Goal: Information Seeking & Learning: Learn about a topic

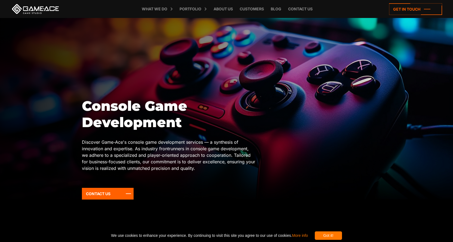
click at [330, 240] on div "Got it!" at bounding box center [328, 235] width 27 height 8
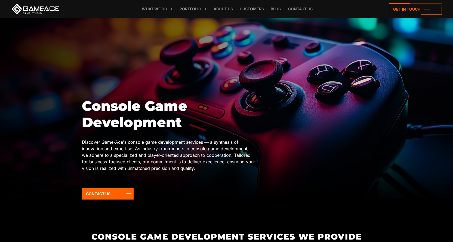
click at [336, 237] on h2 "Console Game Development Services We Provide" at bounding box center [227, 236] width 290 height 9
click at [170, 118] on h1 "Console Game Development" at bounding box center [169, 114] width 174 height 33
click at [194, 149] on p "Discover Game-Ace's console game development services — a synthesis of innovati…" at bounding box center [169, 155] width 174 height 33
click at [140, 117] on h1 "Console Game Development" at bounding box center [169, 114] width 174 height 33
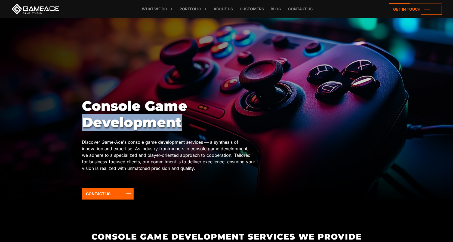
click at [140, 117] on h1 "Console Game Development" at bounding box center [169, 114] width 174 height 33
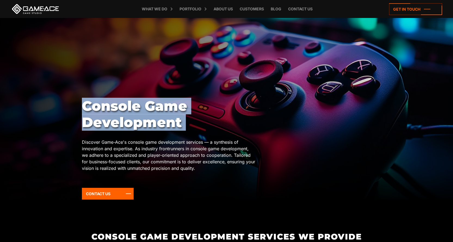
click at [140, 117] on h1 "Console Game Development" at bounding box center [169, 114] width 174 height 33
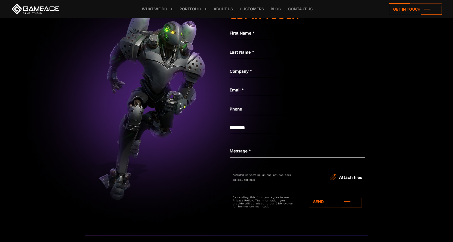
scroll to position [1579, 0]
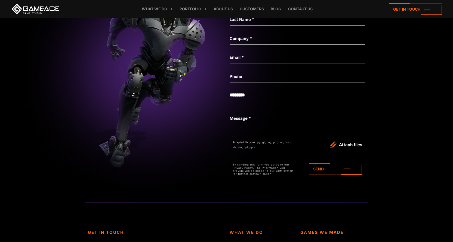
click at [261, 97] on select "**********" at bounding box center [298, 95] width 136 height 12
drag, startPoint x: 199, startPoint y: 164, endPoint x: 207, endPoint y: 164, distance: 8.2
click at [199, 164] on img at bounding box center [156, 64] width 1418 height 265
click at [273, 114] on textarea "Message *" at bounding box center [298, 118] width 136 height 13
click at [190, 147] on img at bounding box center [156, 64] width 1418 height 265
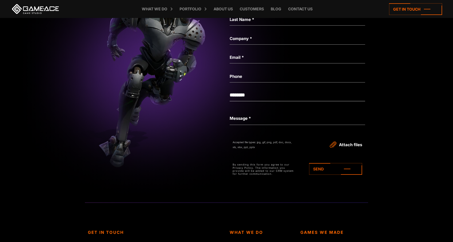
click at [247, 94] on select "**********" at bounding box center [298, 95] width 136 height 12
click at [215, 132] on img at bounding box center [156, 64] width 1418 height 265
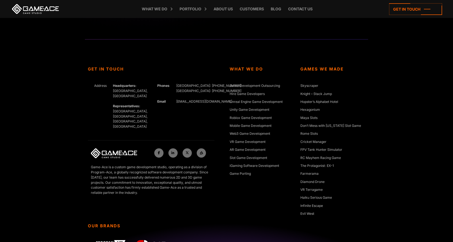
click at [154, 165] on p "Game-Ace is a custom game development studio, operating as a division of Progra…" at bounding box center [151, 180] width 120 height 31
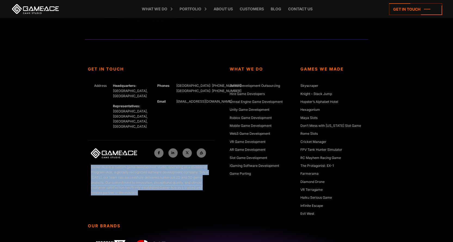
click at [154, 165] on p "Game-Ace is a custom game development studio, operating as a division of Progra…" at bounding box center [151, 180] width 120 height 31
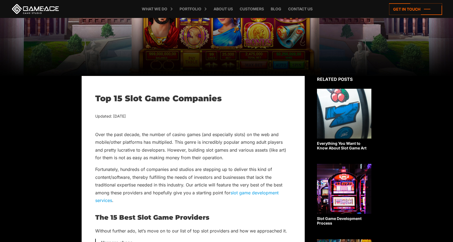
scroll to position [109, 0]
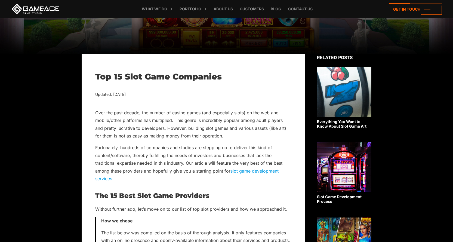
click at [164, 76] on h1 "Top 15 Slot Game Companies" at bounding box center [193, 77] width 196 height 10
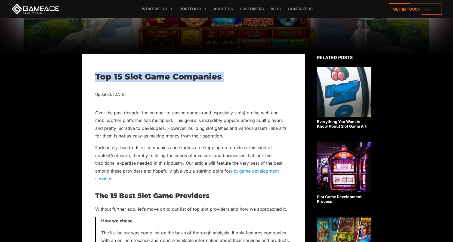
click at [164, 76] on h1 "Top 15 Slot Game Companies" at bounding box center [193, 77] width 196 height 10
click at [100, 77] on h1 "Top 15 Slot Game Companies" at bounding box center [193, 77] width 196 height 10
drag, startPoint x: 100, startPoint y: 77, endPoint x: 202, endPoint y: 71, distance: 102.5
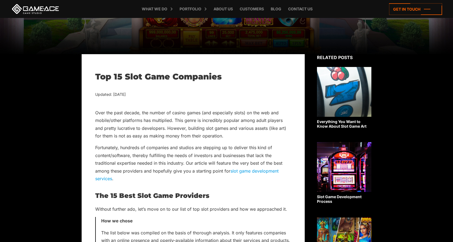
click at [204, 127] on p "Over the past decade, the number of casino games (and especially slots) on the …" at bounding box center [193, 124] width 196 height 31
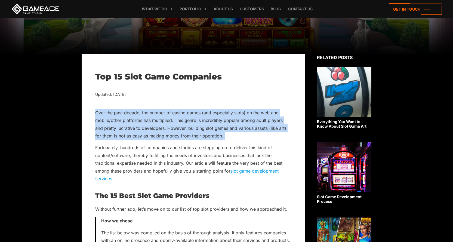
click at [204, 127] on p "Over the past decade, the number of casino games (and especially slots) on the …" at bounding box center [193, 124] width 196 height 31
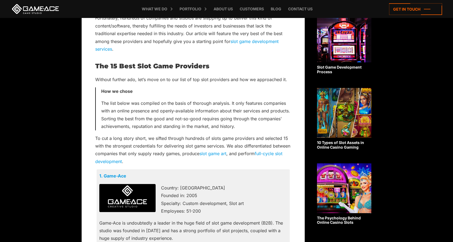
scroll to position [245, 0]
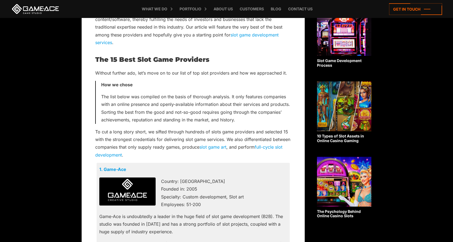
click at [188, 115] on p "The list below was compiled on the basis of thorough analysis. It only features…" at bounding box center [196, 108] width 190 height 31
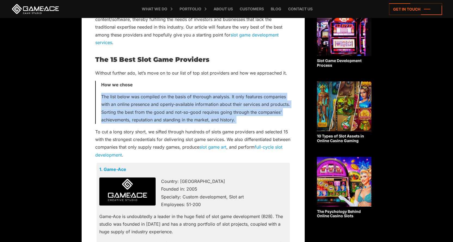
click at [188, 115] on p "The list below was compiled on the basis of thorough analysis. It only features…" at bounding box center [196, 108] width 190 height 31
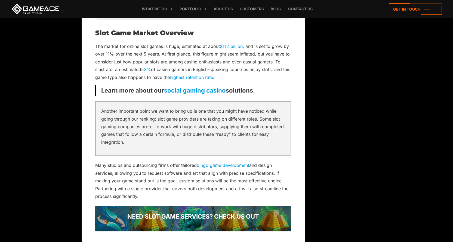
scroll to position [1743, 0]
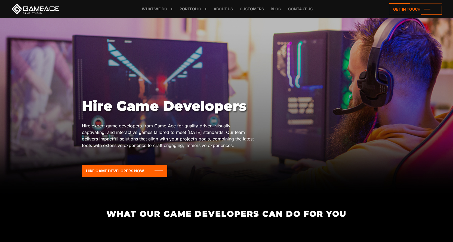
click at [122, 108] on h1 "Hire Game Developers" at bounding box center [169, 106] width 174 height 16
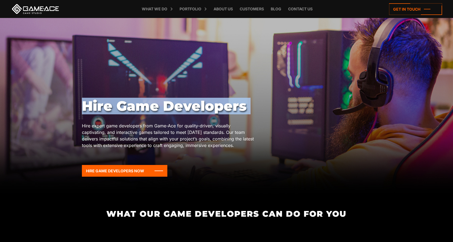
click at [122, 108] on h1 "Hire Game Developers" at bounding box center [169, 106] width 174 height 16
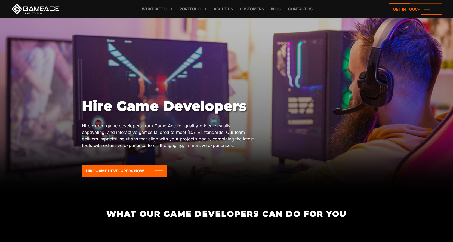
click at [141, 138] on p "Hire expert game developers from Game-Ace for quality-driven, visually captivat…" at bounding box center [169, 136] width 174 height 26
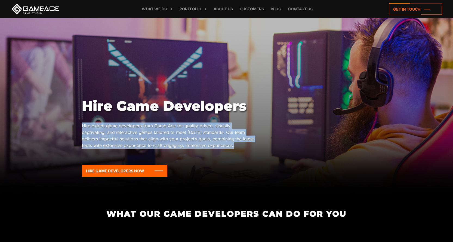
click at [141, 138] on p "Hire expert game developers from Game-Ace for quality-driven, visually captivat…" at bounding box center [169, 136] width 174 height 26
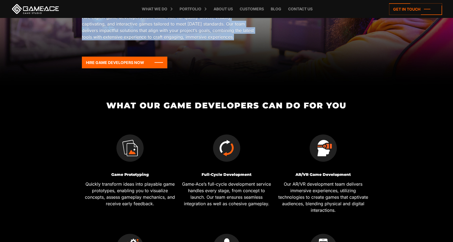
scroll to position [109, 0]
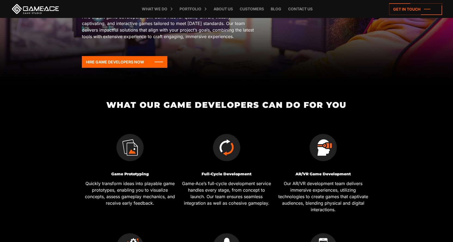
click at [125, 105] on h2 "What Our Game Developers Can Do for You" at bounding box center [227, 104] width 290 height 9
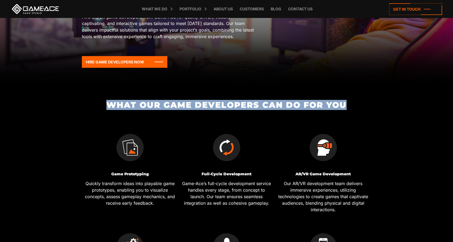
click at [125, 105] on h2 "What Our Game Developers Can Do for You" at bounding box center [227, 104] width 290 height 9
click at [172, 101] on h2 "What Our Game Developers Can Do for You" at bounding box center [227, 104] width 290 height 9
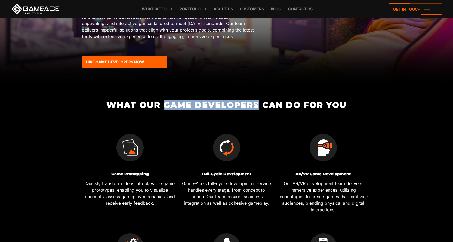
drag, startPoint x: 172, startPoint y: 101, endPoint x: 253, endPoint y: 102, distance: 81.7
click at [253, 102] on h2 "What Our Game Developers Can Do for You" at bounding box center [227, 104] width 290 height 9
click at [217, 102] on h2 "What Our Game Developers Can Do for You" at bounding box center [227, 104] width 290 height 9
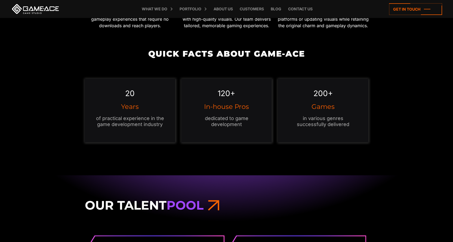
scroll to position [490, 0]
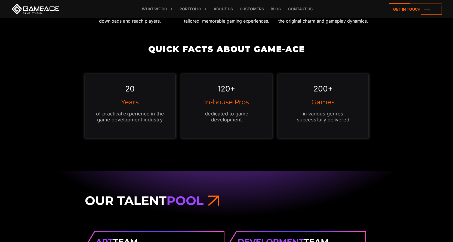
click at [323, 117] on p "in various genres successfully delivered" at bounding box center [323, 117] width 69 height 12
click at [322, 120] on p "in various genres successfully delivered" at bounding box center [323, 117] width 69 height 12
drag, startPoint x: 322, startPoint y: 120, endPoint x: 334, endPoint y: 120, distance: 11.4
click at [334, 120] on p "in various genres successfully delivered" at bounding box center [323, 117] width 69 height 12
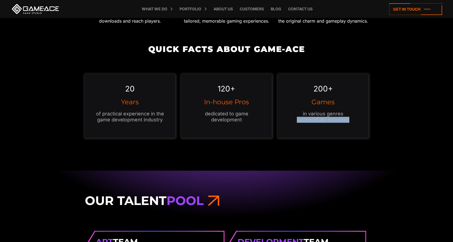
click at [333, 120] on p "in various genres successfully delivered" at bounding box center [323, 117] width 69 height 12
drag, startPoint x: 333, startPoint y: 120, endPoint x: 311, endPoint y: 120, distance: 22.3
click at [311, 120] on p "in various genres successfully delivered" at bounding box center [323, 117] width 69 height 12
drag, startPoint x: 311, startPoint y: 120, endPoint x: 327, endPoint y: 120, distance: 16.3
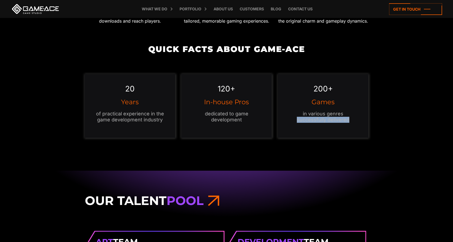
click at [327, 120] on p "in various genres successfully delivered" at bounding box center [323, 117] width 69 height 12
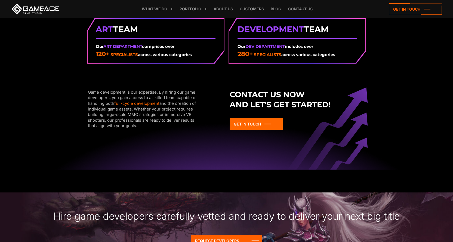
scroll to position [708, 0]
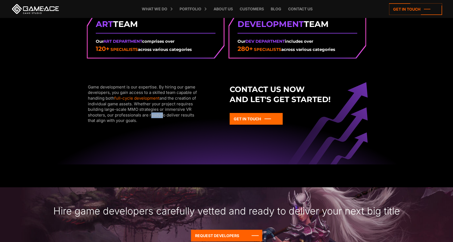
click at [156, 113] on div "Game development is our expertise. By hiring our game developers, you gain acce…" at bounding box center [145, 103] width 114 height 39
click at [152, 115] on div "Game development is our expertise. By hiring our game developers, you gain acce…" at bounding box center [145, 103] width 114 height 39
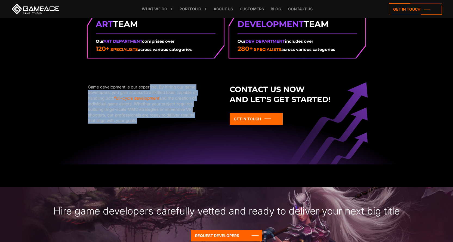
click at [152, 115] on div "Game development is our expertise. By hiring our game developers, you gain acce…" at bounding box center [145, 103] width 114 height 39
click at [153, 114] on div "Game development is our expertise. By hiring our game developers, you gain acce…" at bounding box center [145, 103] width 114 height 39
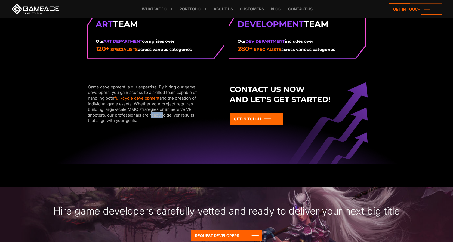
click at [153, 114] on div "Game development is our expertise. By hiring our game developers, you gain acce…" at bounding box center [145, 103] width 114 height 39
click at [111, 106] on div "Game development is our expertise. By hiring our game developers, you gain acce…" at bounding box center [145, 103] width 114 height 39
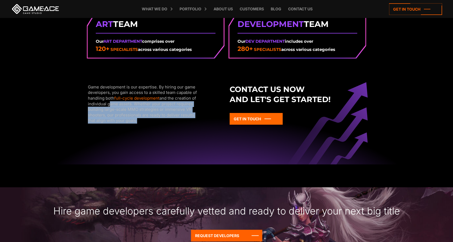
drag, startPoint x: 111, startPoint y: 106, endPoint x: 118, endPoint y: 120, distance: 15.8
click at [118, 120] on div "Game development is our expertise. By hiring our game developers, you gain acce…" at bounding box center [145, 103] width 114 height 39
click at [123, 119] on div "Game development is our expertise. By hiring our game developers, you gain acce…" at bounding box center [145, 103] width 114 height 39
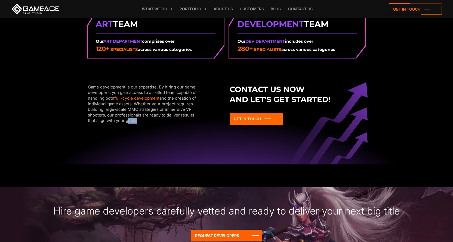
click at [123, 119] on div "Game development is our expertise. By hiring our game developers, you gain acce…" at bounding box center [145, 103] width 114 height 39
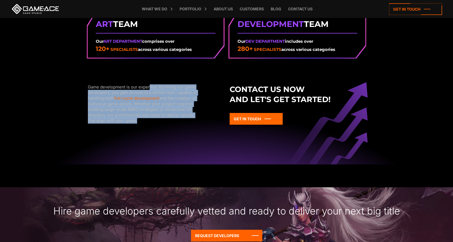
drag, startPoint x: 123, startPoint y: 119, endPoint x: 111, endPoint y: 105, distance: 18.2
click at [111, 105] on div "Game development is our expertise. By hiring our game developers, you gain acce…" at bounding box center [145, 103] width 114 height 39
drag, startPoint x: 111, startPoint y: 105, endPoint x: 127, endPoint y: 130, distance: 30.1
click at [127, 130] on div "Game development is our expertise. By hiring our game developers, you gain acce…" at bounding box center [156, 114] width 142 height 61
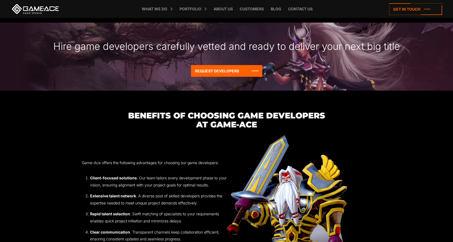
scroll to position [844, 0]
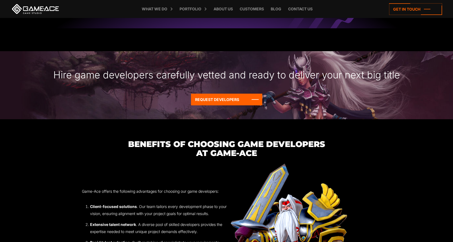
click at [249, 75] on div "Hire game developers carefully vetted and ready to deliver your next big title" at bounding box center [226, 69] width 453 height 36
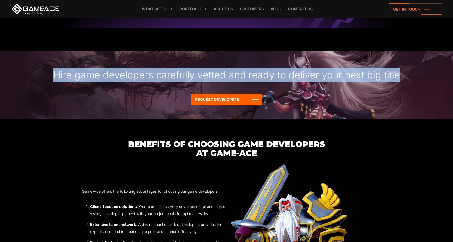
click at [249, 75] on div "Hire game developers carefully vetted and ready to deliver your next big title" at bounding box center [226, 69] width 453 height 36
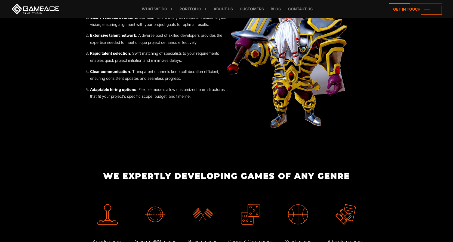
scroll to position [1035, 0]
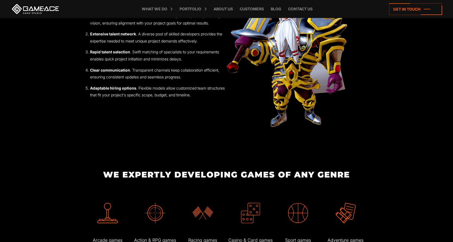
click at [177, 72] on li "Clear communication . Transparent channels keep collaboration efficient, ensuri…" at bounding box center [158, 74] width 137 height 14
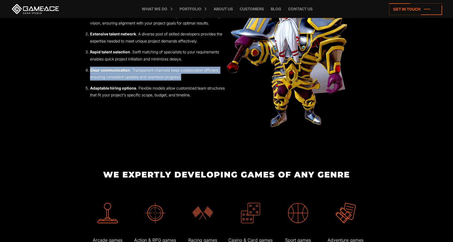
click at [177, 72] on li "Clear communication . Transparent channels keep collaboration efficient, ensuri…" at bounding box center [158, 74] width 137 height 14
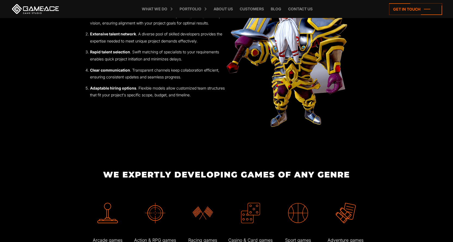
click at [173, 84] on ol "Client-focused solutions . Our team tailors every development phase to your vis…" at bounding box center [154, 56] width 145 height 86
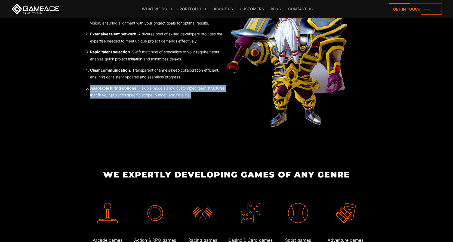
click at [173, 84] on ol "Client-focused solutions . Our team tailors every development phase to your vis…" at bounding box center [154, 56] width 145 height 86
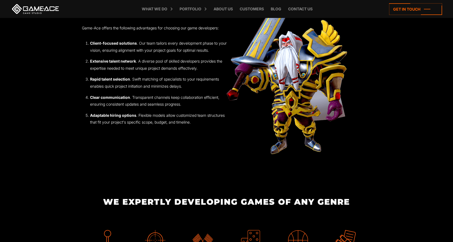
click at [131, 81] on li "Rapid talent selection . Swift matching of specialists to your requirements ena…" at bounding box center [158, 83] width 137 height 14
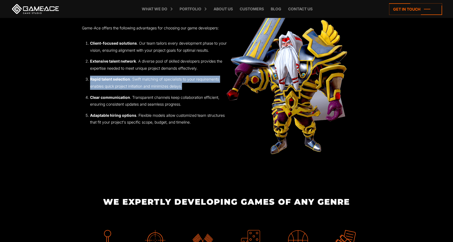
click at [131, 81] on li "Rapid talent selection . Swift matching of specialists to your requirements ena…" at bounding box center [158, 83] width 137 height 14
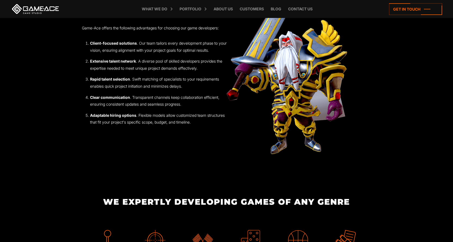
click at [142, 65] on li "Extensive talent network . A diverse pool of skilled developers provides the ex…" at bounding box center [158, 65] width 137 height 14
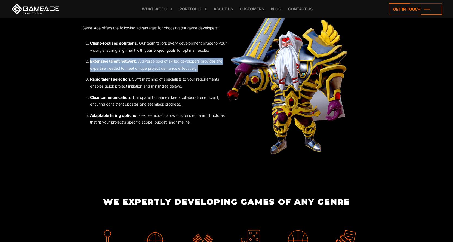
click at [142, 65] on li "Extensive talent network . A diverse pool of skilled developers provides the ex…" at bounding box center [158, 65] width 137 height 14
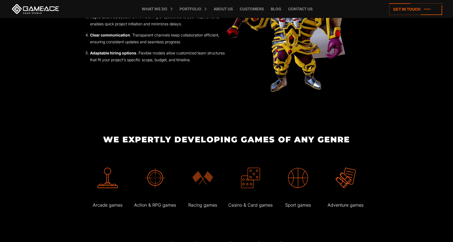
scroll to position [1089, 0]
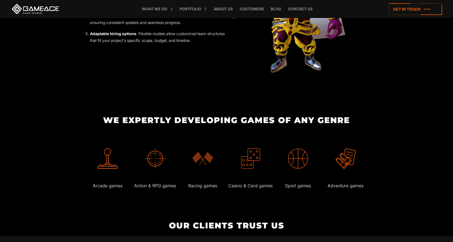
click at [204, 124] on h2 "We Expertly Developing Games Of Any Genre" at bounding box center [227, 120] width 290 height 9
click at [158, 122] on h2 "We Expertly Developing Games Of Any Genre" at bounding box center [227, 120] width 290 height 9
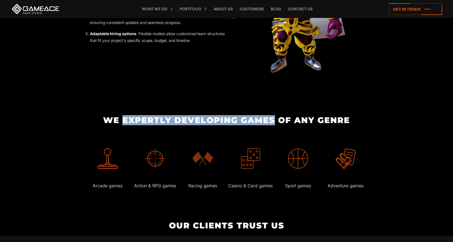
drag, startPoint x: 158, startPoint y: 122, endPoint x: 266, endPoint y: 124, distance: 107.8
click at [266, 124] on h2 "We Expertly Developing Games Of Any Genre" at bounding box center [227, 120] width 290 height 9
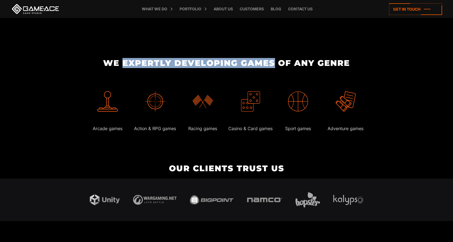
scroll to position [1225, 0]
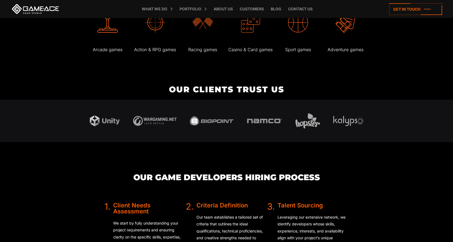
click at [209, 85] on h2 "Our clients trust us" at bounding box center [226, 89] width 453 height 9
drag, startPoint x: 209, startPoint y: 85, endPoint x: 258, endPoint y: 94, distance: 49.7
click at [258, 94] on h2 "Our clients trust us" at bounding box center [226, 89] width 453 height 9
click at [264, 89] on h2 "Our clients trust us" at bounding box center [226, 89] width 453 height 9
drag, startPoint x: 264, startPoint y: 89, endPoint x: 228, endPoint y: 94, distance: 36.5
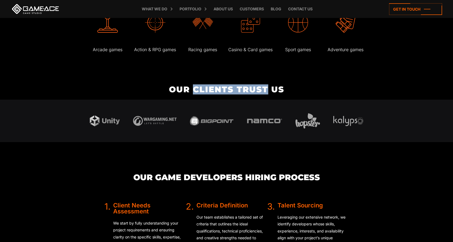
click at [228, 94] on h2 "Our clients trust us" at bounding box center [226, 89] width 453 height 9
click at [214, 88] on h2 "Our clients trust us" at bounding box center [226, 89] width 453 height 9
drag, startPoint x: 214, startPoint y: 88, endPoint x: 249, endPoint y: 91, distance: 35.6
click at [249, 91] on h2 "Our clients trust us" at bounding box center [226, 89] width 453 height 9
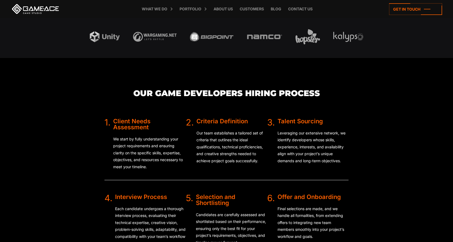
scroll to position [1416, 0]
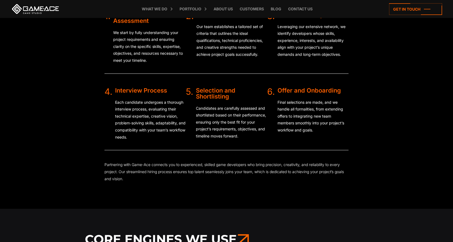
click at [134, 53] on p "We start by fully understanding your project requirements and ensuring clarity …" at bounding box center [149, 46] width 73 height 35
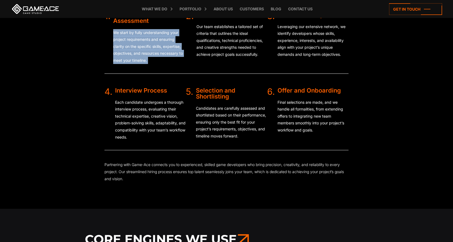
click at [134, 53] on p "We start by fully understanding your project requirements and ensuring clarity …" at bounding box center [149, 46] width 73 height 35
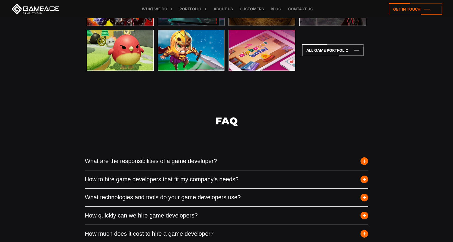
scroll to position [1960, 0]
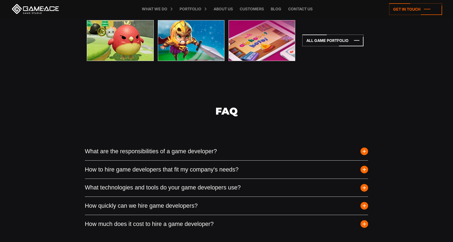
click at [282, 146] on button "What are the responsibilities of a game developer?" at bounding box center [227, 151] width 284 height 18
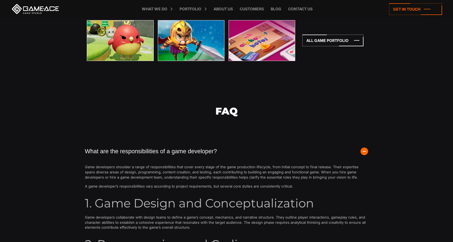
click at [282, 146] on button "What are the responsibilities of a game developer?" at bounding box center [227, 151] width 284 height 18
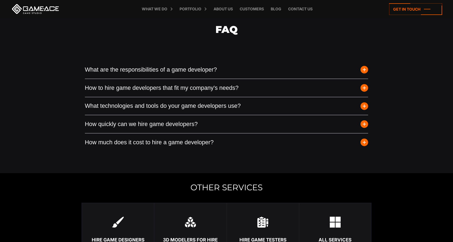
click at [261, 72] on button "What are the responsibilities of a game developer?" at bounding box center [227, 70] width 284 height 18
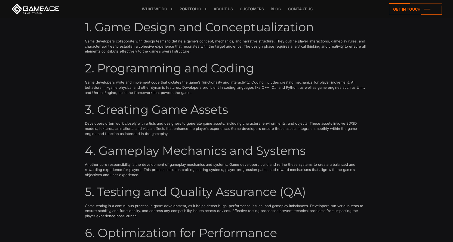
scroll to position [2151, 0]
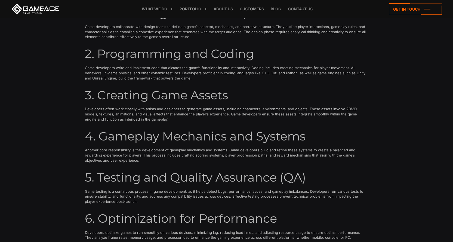
click at [169, 114] on p "Developers often work closely with artists and designers to generate game asset…" at bounding box center [227, 113] width 284 height 15
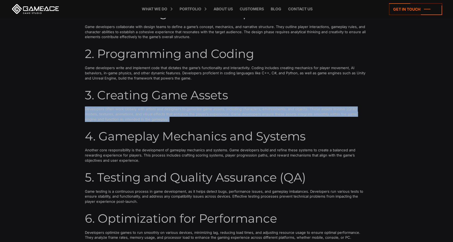
click at [169, 114] on p "Developers often work closely with artists and designers to generate game asset…" at bounding box center [227, 113] width 284 height 15
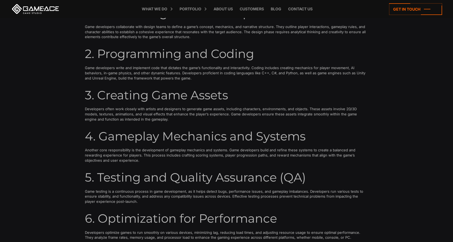
click at [172, 100] on h3 "3. Creating Game Assets" at bounding box center [227, 95] width 284 height 13
click at [193, 140] on h3 "4. Gameplay Mechanics and Systems" at bounding box center [227, 136] width 284 height 13
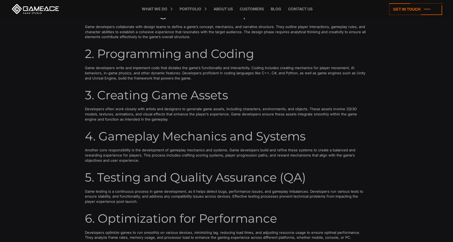
click at [129, 144] on div "Game developers shoulder a range of responsibilities that cover every stage of …" at bounding box center [227, 192] width 284 height 444
click at [135, 135] on h3 "4. Gameplay Mechanics and Systems" at bounding box center [227, 136] width 284 height 13
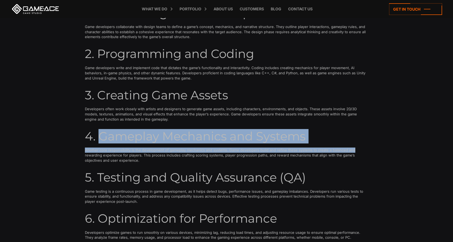
drag, startPoint x: 135, startPoint y: 135, endPoint x: 384, endPoint y: 142, distance: 249.2
click at [384, 142] on div "FAQ What are the responsibilities of a game developer? Game developers shoulder…" at bounding box center [226, 204] width 453 height 607
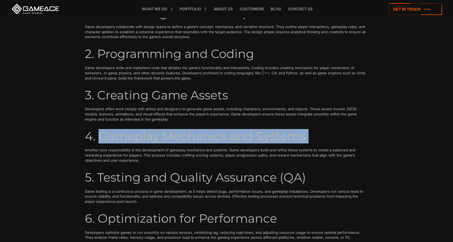
click at [365, 134] on h3 "4. Gameplay Mechanics and Systems" at bounding box center [227, 136] width 284 height 13
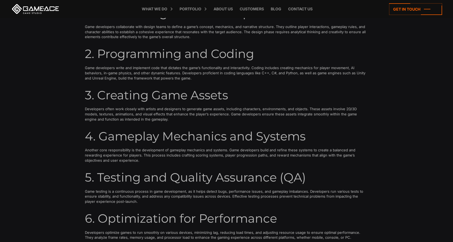
click at [136, 157] on p "Another core responsibility is the development of gameplay mechanics and system…" at bounding box center [227, 155] width 284 height 15
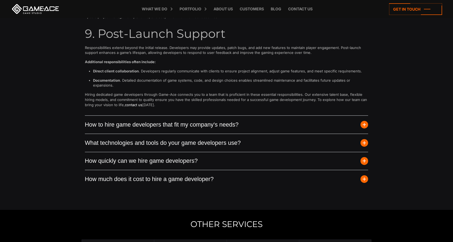
scroll to position [2478, 0]
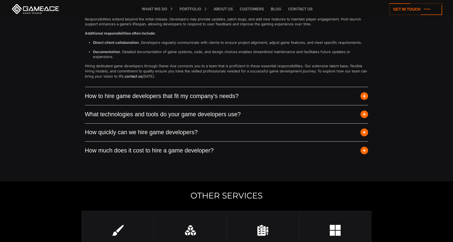
click at [181, 90] on button "How to hire game developers that fit my company's needs?" at bounding box center [227, 96] width 284 height 18
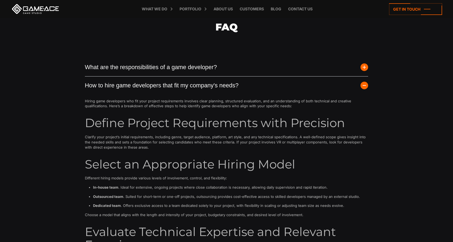
scroll to position [2042, 0]
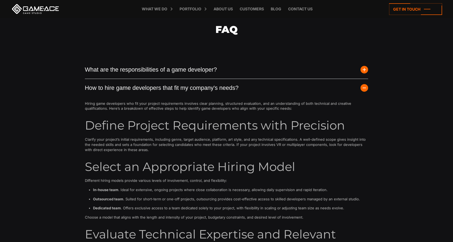
click at [192, 89] on button "How to hire game developers that fit my company's needs?" at bounding box center [227, 88] width 284 height 18
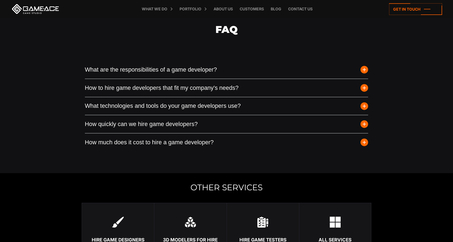
click at [197, 115] on button "How quickly can we hire game developers?" at bounding box center [227, 124] width 284 height 18
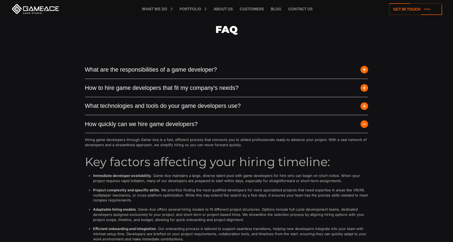
click at [201, 113] on button "What technologies and tools do your game developers use?" at bounding box center [227, 106] width 284 height 18
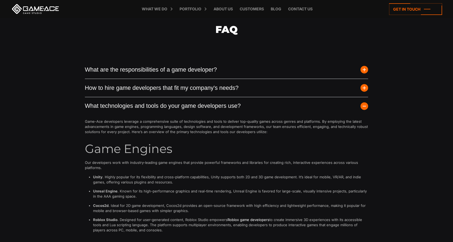
click at [201, 113] on button "What technologies and tools do your game developers use?" at bounding box center [227, 106] width 284 height 18
click at [210, 106] on button "What technologies and tools do your game developers use?" at bounding box center [227, 106] width 284 height 18
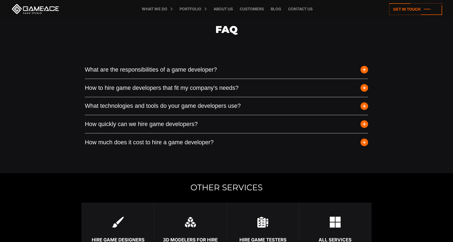
click at [185, 124] on button "How quickly can we hire game developers?" at bounding box center [227, 124] width 284 height 18
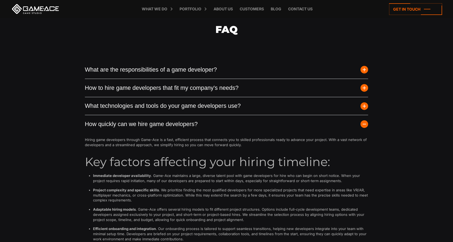
click at [185, 124] on button "How quickly can we hire game developers?" at bounding box center [227, 124] width 284 height 18
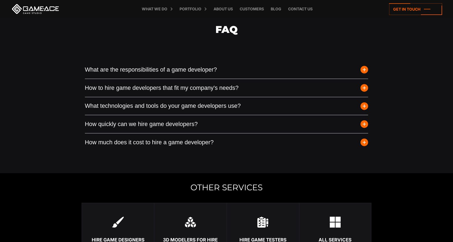
click at [185, 138] on button "How much does it cost to hire a game developer?" at bounding box center [227, 142] width 284 height 18
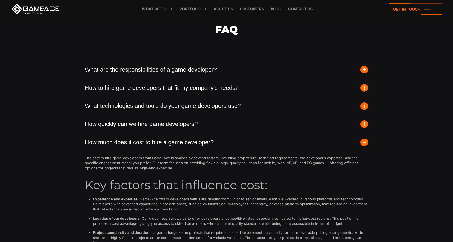
click at [185, 138] on button "How much does it cost to hire a game developer?" at bounding box center [227, 142] width 284 height 18
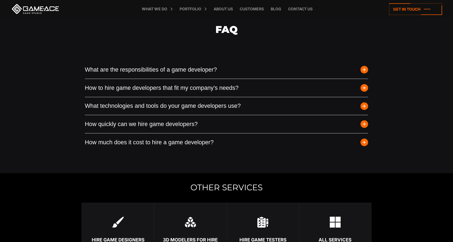
click at [185, 138] on button "How much does it cost to hire a game developer?" at bounding box center [227, 142] width 284 height 18
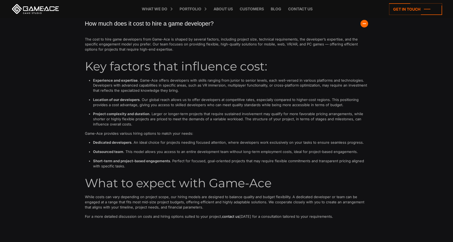
scroll to position [2151, 0]
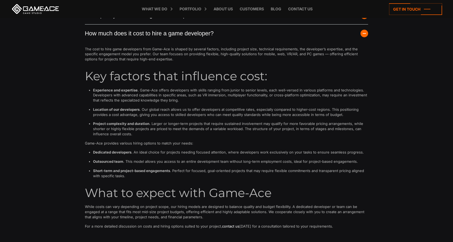
click at [204, 34] on button "How much does it cost to hire a game developer?" at bounding box center [227, 34] width 284 height 18
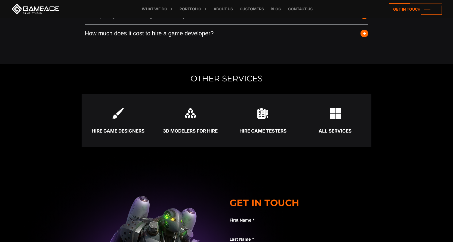
scroll to position [2124, 0]
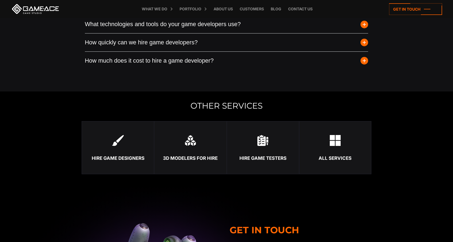
click at [206, 40] on button "How quickly can we hire game developers?" at bounding box center [227, 42] width 284 height 18
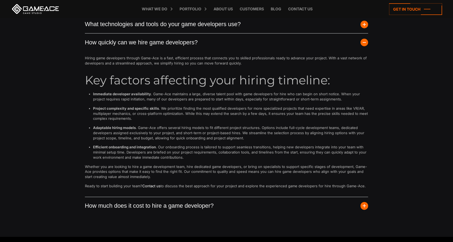
click at [206, 40] on button "How quickly can we hire game developers?" at bounding box center [227, 42] width 284 height 18
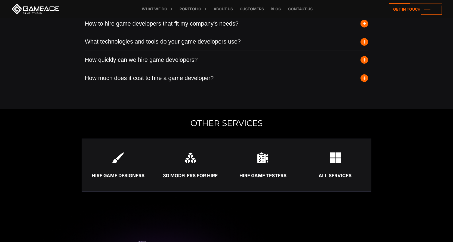
scroll to position [2096, 0]
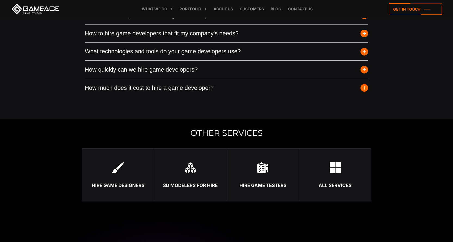
click at [214, 54] on button "What technologies and tools do your game developers use?" at bounding box center [227, 52] width 284 height 18
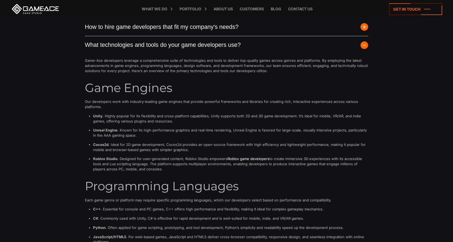
scroll to position [2069, 0]
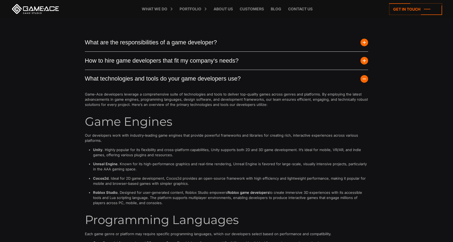
click at [222, 77] on button "What technologies and tools do your game developers use?" at bounding box center [227, 79] width 284 height 18
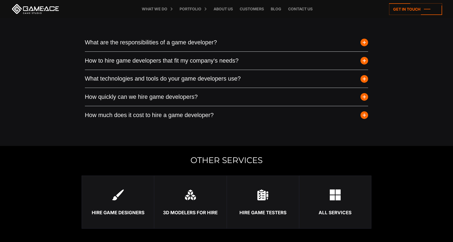
click at [207, 60] on button "How to hire game developers that fit my company's needs?" at bounding box center [227, 61] width 284 height 18
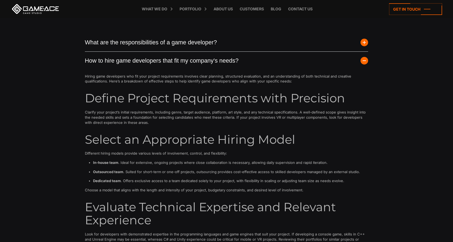
click at [228, 60] on button "How to hire game developers that fit my company's needs?" at bounding box center [227, 61] width 284 height 18
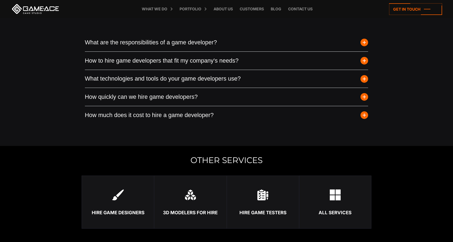
click at [205, 39] on button "What are the responsibilities of a game developer?" at bounding box center [227, 42] width 284 height 18
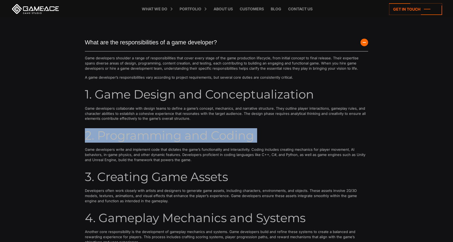
click at [154, 138] on h3 "2. Programming and Coding" at bounding box center [227, 135] width 284 height 13
drag, startPoint x: 154, startPoint y: 138, endPoint x: 230, endPoint y: 134, distance: 76.9
click at [230, 134] on h3 "2. Programming and Coding" at bounding box center [227, 135] width 284 height 13
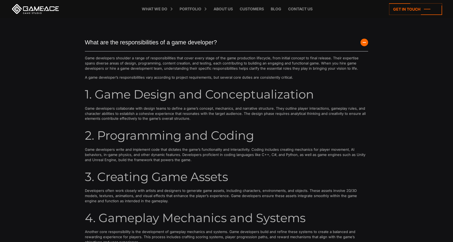
click at [118, 151] on p "Game developers write and implement code that dictates the game’s functionality…" at bounding box center [227, 154] width 284 height 15
click at [114, 133] on h3 "2. Programming and Coding" at bounding box center [227, 135] width 284 height 13
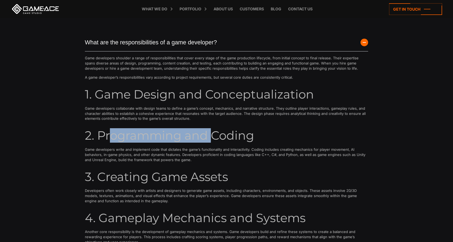
drag, startPoint x: 114, startPoint y: 133, endPoint x: 213, endPoint y: 130, distance: 98.3
click at [213, 130] on h3 "2. Programming and Coding" at bounding box center [227, 135] width 284 height 13
drag, startPoint x: 136, startPoint y: 122, endPoint x: 245, endPoint y: 127, distance: 109.3
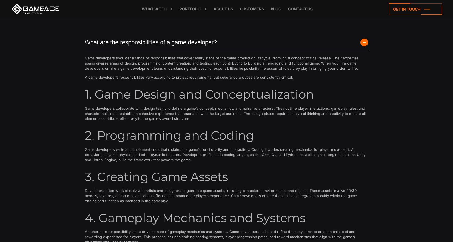
click at [114, 97] on h3 "1. Game Design and Conceptualization" at bounding box center [227, 94] width 284 height 13
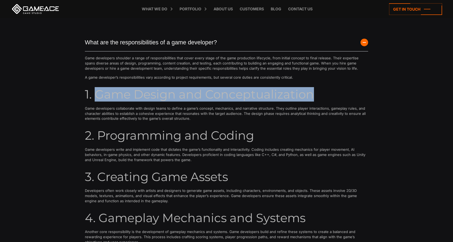
drag, startPoint x: 114, startPoint y: 97, endPoint x: 297, endPoint y: 87, distance: 184.0
click at [297, 88] on h3 "1. Game Design and Conceptualization" at bounding box center [227, 94] width 284 height 13
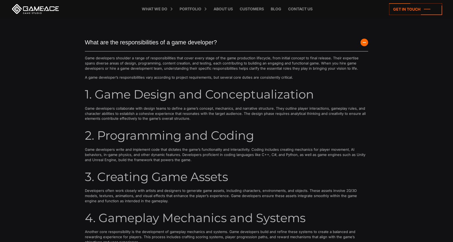
click at [126, 177] on h3 "3. Creating Game Assets" at bounding box center [227, 176] width 284 height 13
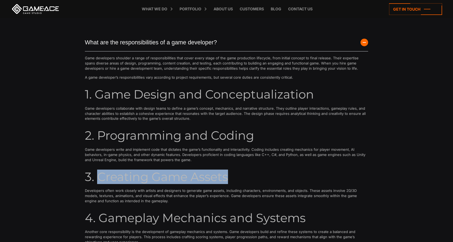
drag, startPoint x: 126, startPoint y: 177, endPoint x: 196, endPoint y: 168, distance: 70.3
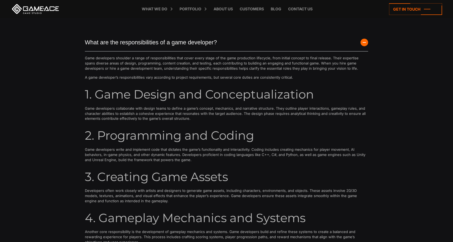
click at [119, 217] on h3 "4. Gameplay Mechanics and Systems" at bounding box center [227, 218] width 284 height 13
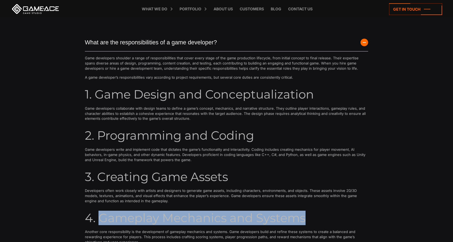
drag, startPoint x: 119, startPoint y: 217, endPoint x: 279, endPoint y: 217, distance: 160.4
click at [279, 217] on h3 "4. Gameplay Mechanics and Systems" at bounding box center [227, 218] width 284 height 13
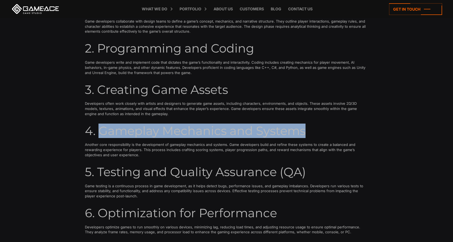
scroll to position [2178, 0]
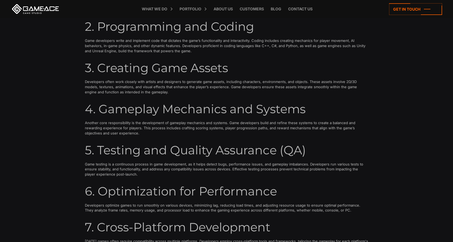
click at [119, 150] on h3 "5. Testing and Quality Assurance (QA)" at bounding box center [227, 150] width 284 height 13
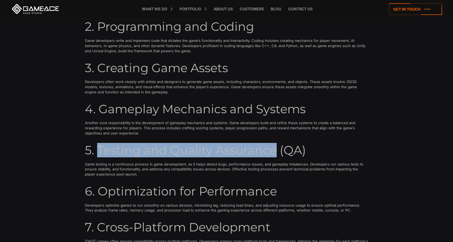
drag, startPoint x: 119, startPoint y: 150, endPoint x: 265, endPoint y: 151, distance: 145.7
click at [265, 151] on h3 "5. Testing and Quality Assurance (QA)" at bounding box center [227, 150] width 284 height 13
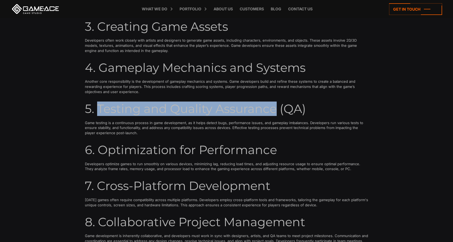
scroll to position [2287, 0]
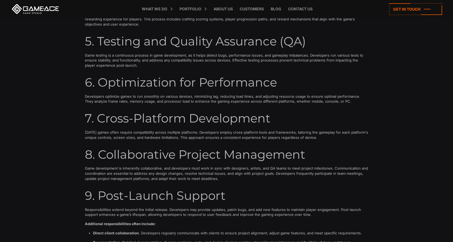
click at [143, 87] on h3 "6. Optimization for Performance" at bounding box center [227, 82] width 284 height 13
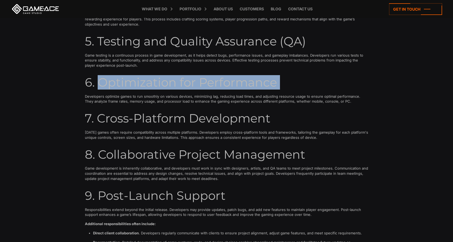
drag, startPoint x: 143, startPoint y: 87, endPoint x: 274, endPoint y: 77, distance: 131.4
click at [274, 77] on h3 "6. Optimization for Performance" at bounding box center [227, 82] width 284 height 13
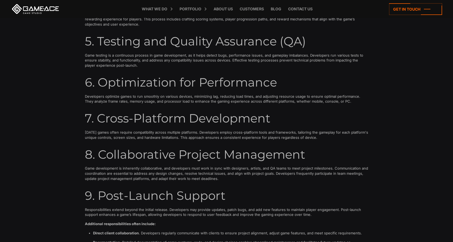
click at [192, 112] on h3 "7. Cross-Platform Development" at bounding box center [227, 118] width 284 height 13
click at [197, 105] on div "Game developers shoulder a range of responsibilities that cover every stage of …" at bounding box center [227, 56] width 284 height 444
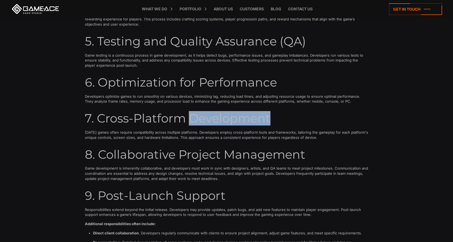
click at [197, 105] on div "Game developers shoulder a range of responsibilities that cover every stage of …" at bounding box center [227, 56] width 284 height 444
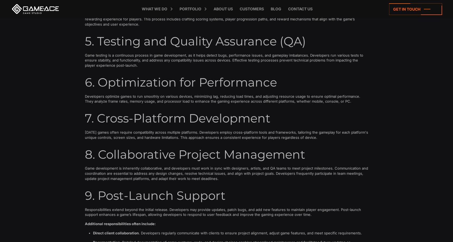
click at [146, 97] on p "Developers optimize games to run smoothly on various devices, minimizing lag, r…" at bounding box center [227, 99] width 284 height 10
click at [95, 95] on p "Developers optimize games to run smoothly on various devices, minimizing lag, r…" at bounding box center [227, 99] width 284 height 10
drag, startPoint x: 96, startPoint y: 95, endPoint x: 129, endPoint y: 96, distance: 33.5
click at [129, 96] on p "Developers optimize games to run smoothly on various devices, minimizing lag, r…" at bounding box center [227, 99] width 284 height 10
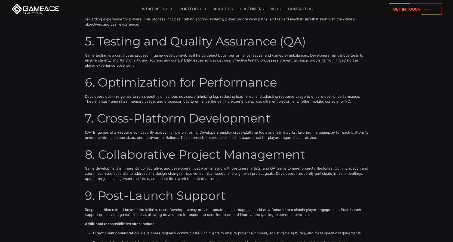
drag, startPoint x: 129, startPoint y: 96, endPoint x: 113, endPoint y: 101, distance: 17.3
click at [113, 101] on p "Developers optimize games to run smoothly on various devices, minimizing lag, r…" at bounding box center [227, 99] width 284 height 10
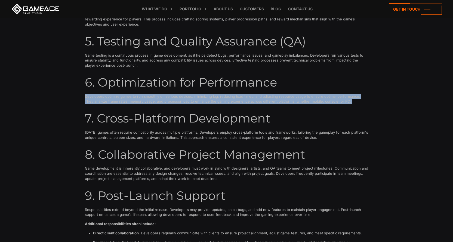
click at [113, 101] on p "Developers optimize games to run smoothly on various devices, minimizing lag, r…" at bounding box center [227, 99] width 284 height 10
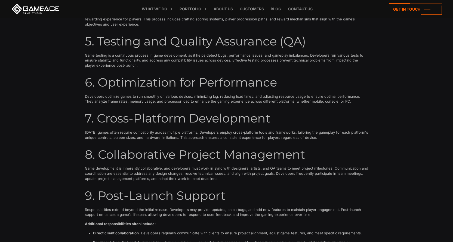
click at [163, 123] on h3 "7. Cross-Platform Development" at bounding box center [227, 118] width 284 height 13
click at [118, 124] on h3 "7. Cross-Platform Development" at bounding box center [227, 118] width 284 height 13
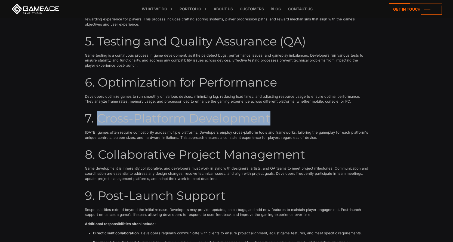
drag, startPoint x: 118, startPoint y: 124, endPoint x: 116, endPoint y: 130, distance: 6.8
click at [247, 116] on h3 "7. Cross-Platform Development" at bounding box center [227, 118] width 284 height 13
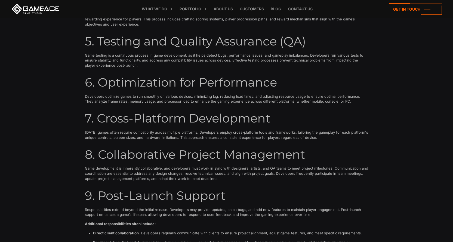
click at [81, 133] on div "FAQ What are the responsibilities of a game developer? Game developers shoulder…" at bounding box center [226, 68] width 453 height 607
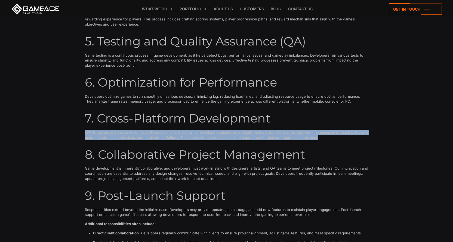
click at [81, 133] on div "FAQ What are the responsibilities of a game developer? Game developers shoulder…" at bounding box center [226, 68] width 453 height 607
click at [147, 137] on p "Today’s games often require compatibility across multiple platforms. Developers…" at bounding box center [227, 135] width 284 height 10
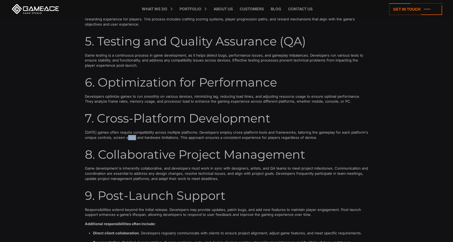
click at [147, 137] on p "Today’s games often require compatibility across multiple platforms. Developers…" at bounding box center [227, 135] width 284 height 10
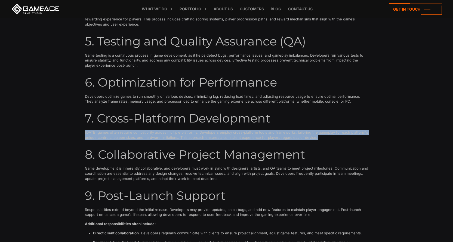
click at [147, 137] on p "Today’s games often require compatibility across multiple platforms. Developers…" at bounding box center [227, 135] width 284 height 10
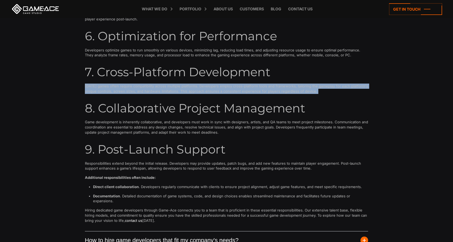
scroll to position [2342, 0]
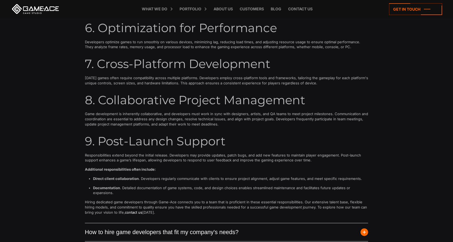
click at [100, 97] on h3 "8. Collaborative Project Management" at bounding box center [227, 100] width 284 height 13
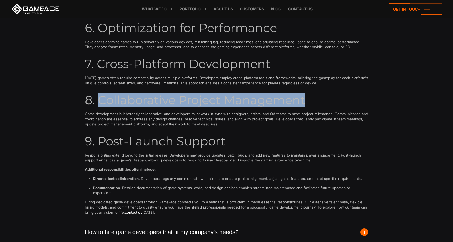
click at [306, 100] on h3 "8. Collaborative Project Management" at bounding box center [227, 100] width 284 height 13
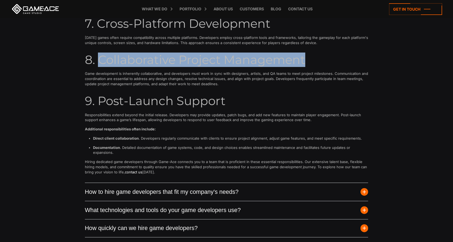
scroll to position [2396, 0]
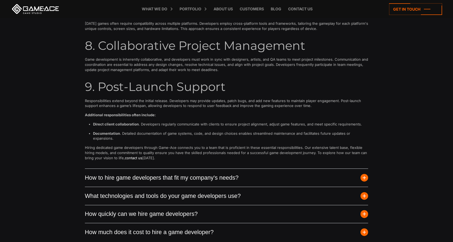
click at [99, 86] on h3 "9. Post-Launch Support" at bounding box center [227, 86] width 284 height 13
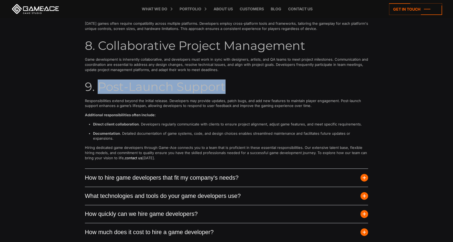
click at [227, 87] on h3 "9. Post-Launch Support" at bounding box center [227, 86] width 284 height 13
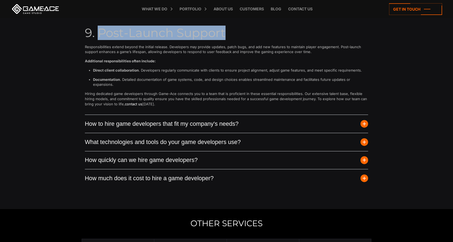
scroll to position [2450, 0]
click at [240, 121] on button "How to hire game developers that fit my company's needs?" at bounding box center [227, 123] width 284 height 18
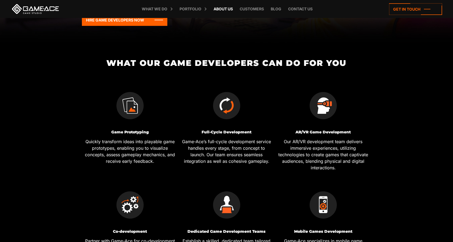
scroll to position [0, 0]
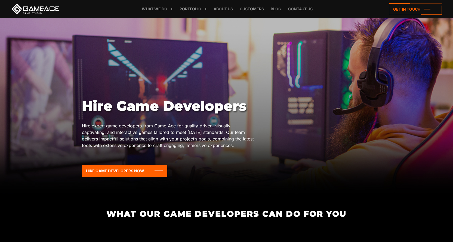
click at [324, 171] on div "Hire Game Developers Hire expert game developers from Game-Ace for quality-driv…" at bounding box center [227, 143] width 290 height 91
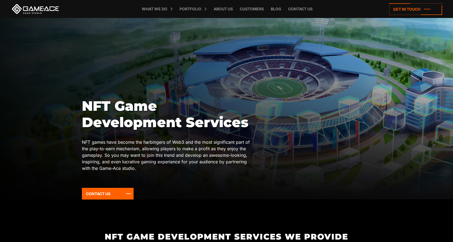
click at [141, 114] on h1 "NFT Game Development Services" at bounding box center [169, 114] width 174 height 33
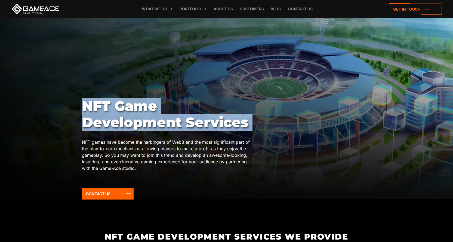
click at [231, 127] on h1 "NFT Game Development Services" at bounding box center [169, 114] width 174 height 33
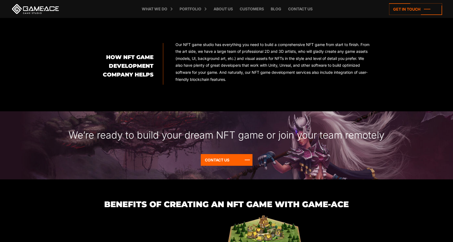
scroll to position [490, 0]
